Goal: Task Accomplishment & Management: Manage account settings

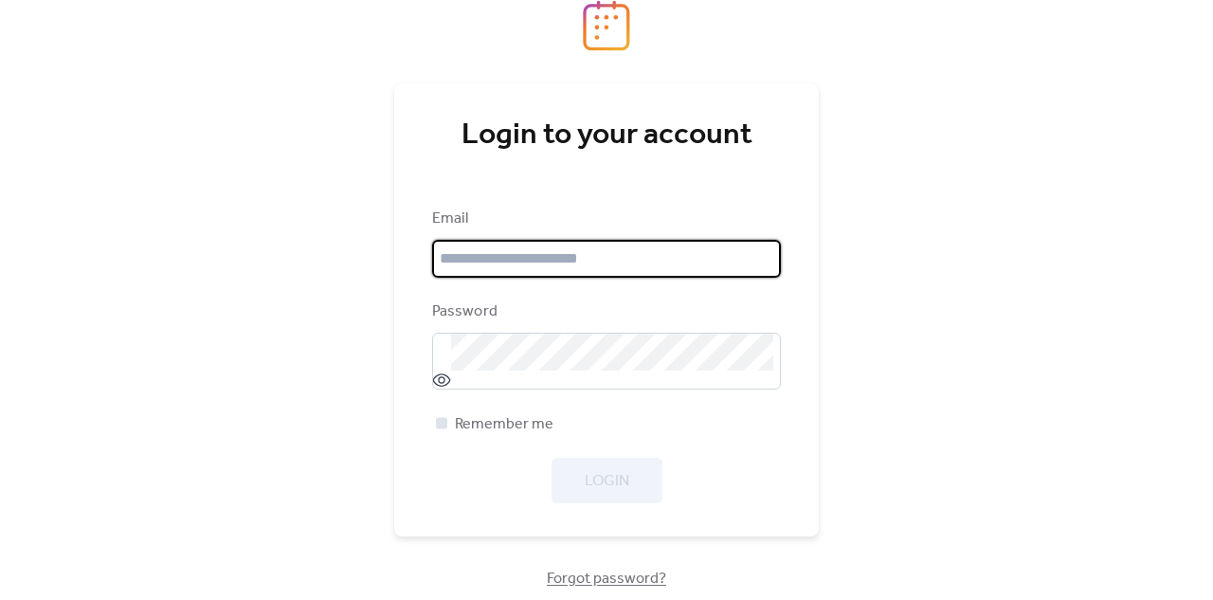
type input "**********"
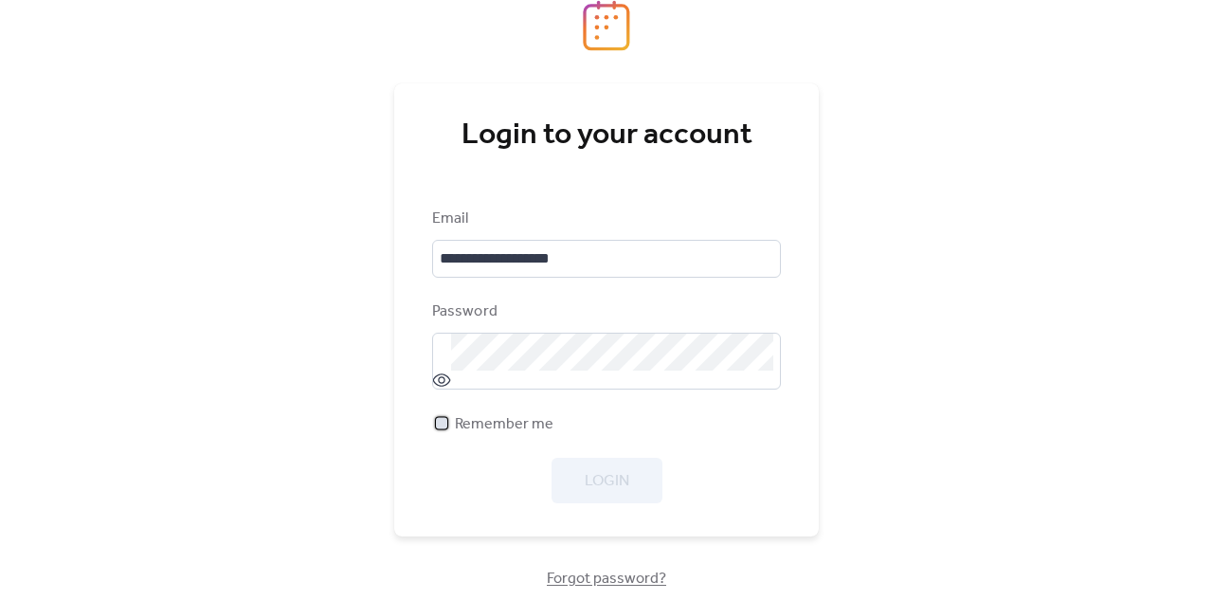
click at [436, 431] on div at bounding box center [441, 422] width 19 height 19
click at [609, 471] on span "Login" at bounding box center [607, 481] width 45 height 23
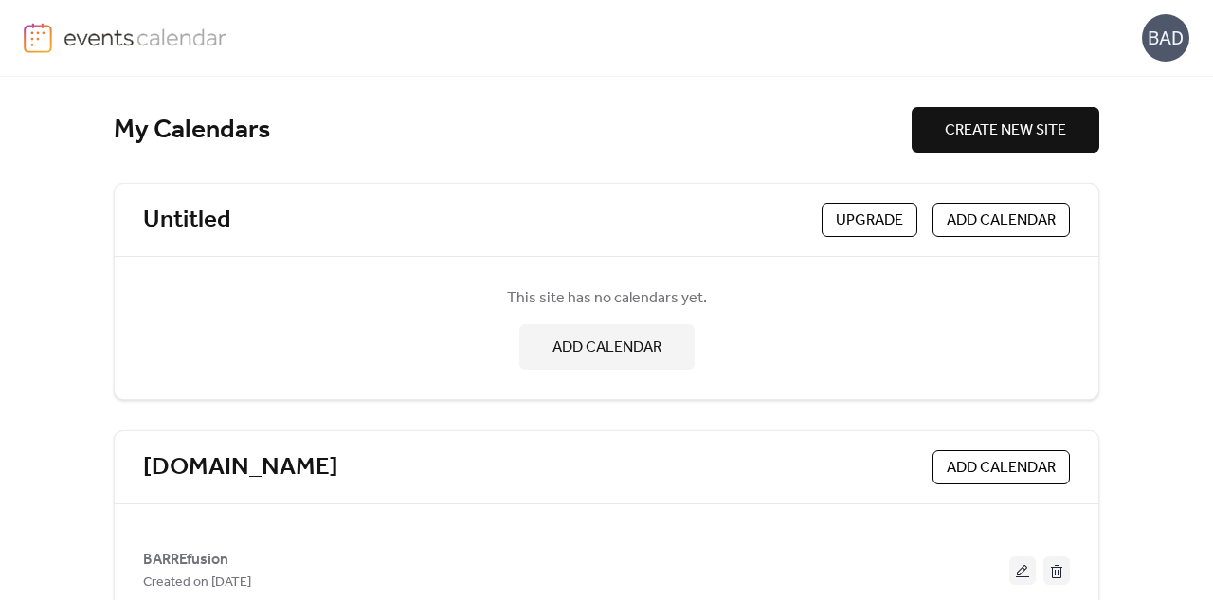
click at [1176, 25] on div "BAD" at bounding box center [1165, 37] width 47 height 47
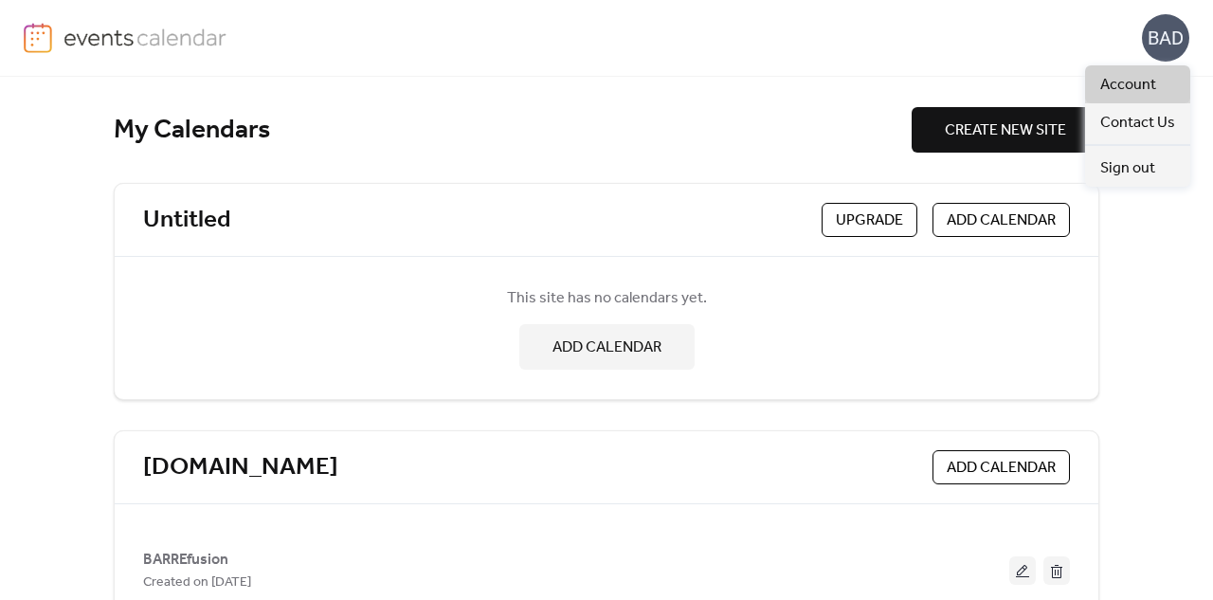
click at [1150, 78] on span "Account" at bounding box center [1128, 85] width 56 height 23
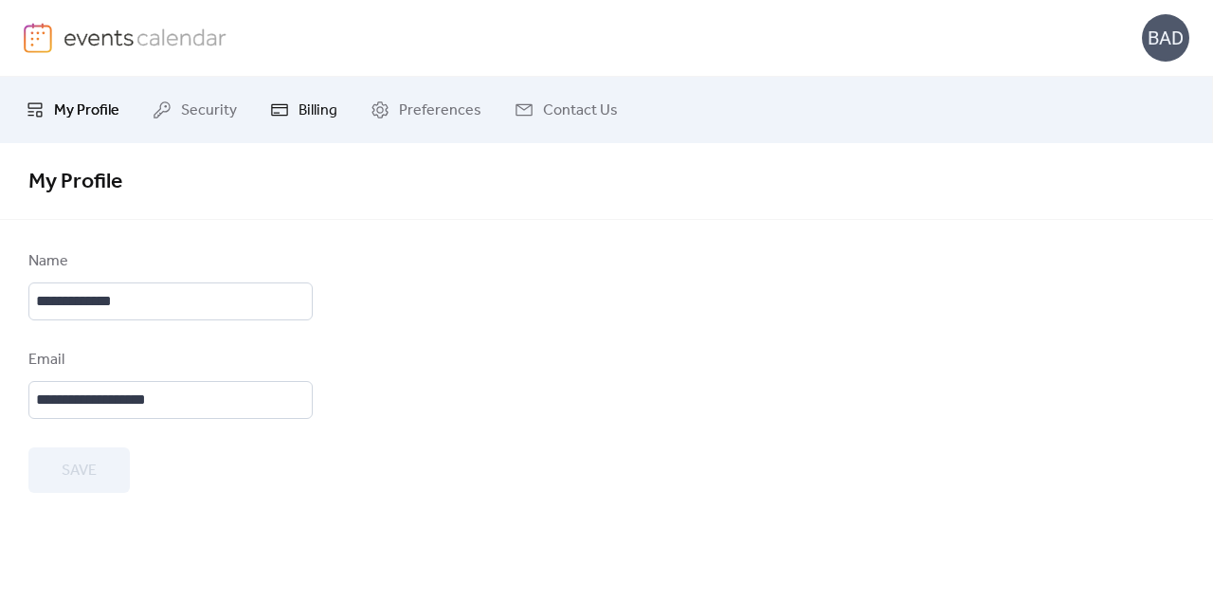
click at [309, 120] on span "Billing" at bounding box center [317, 110] width 39 height 23
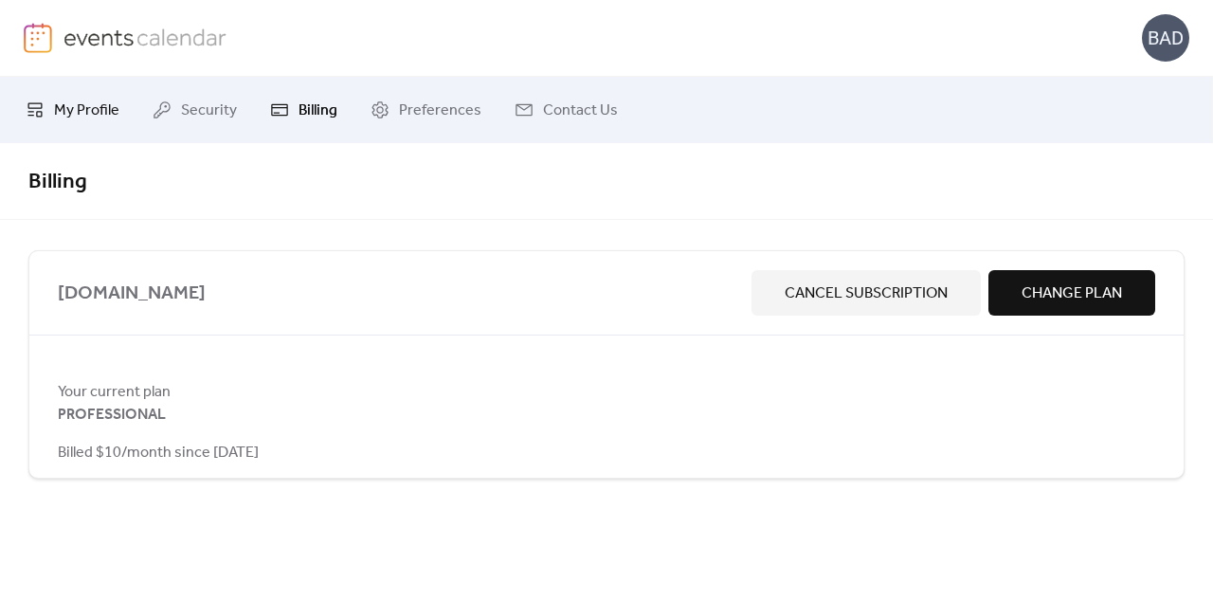
click at [77, 107] on span "My Profile" at bounding box center [86, 110] width 65 height 23
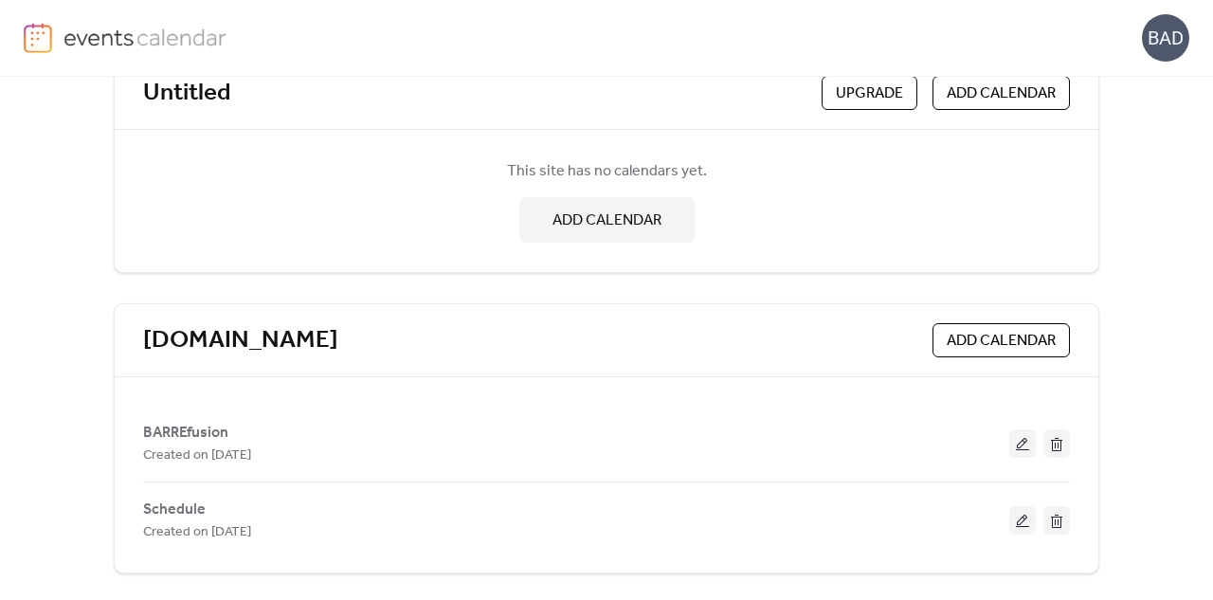
scroll to position [128, 0]
